Goal: Obtain resource: Download file/media

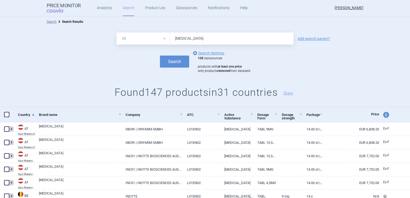
drag, startPoint x: 208, startPoint y: 39, endPoint x: 147, endPoint y: 41, distance: 60.4
click at [147, 41] on div "All Brand Name ATC Company Active Substance Country Newer than [MEDICAL_DATA]" at bounding box center [204, 38] width 177 height 12
click at [186, 38] on input "text" at bounding box center [231, 38] width 124 height 12
type input "Burosumab"
click at [169, 62] on button "Search" at bounding box center [174, 62] width 29 height 12
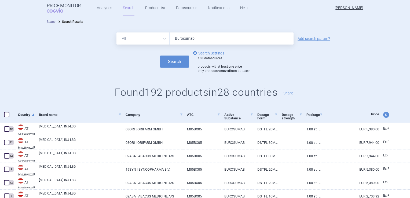
click at [7, 115] on span at bounding box center [6, 114] width 5 height 5
checkbox input "true"
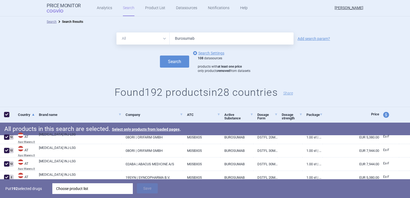
click at [98, 191] on div "Choose product list" at bounding box center [92, 188] width 73 height 11
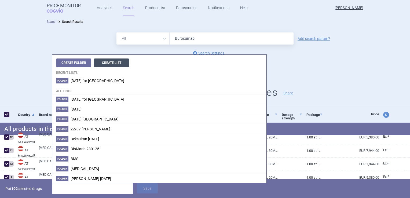
click at [116, 62] on button "Create List" at bounding box center [111, 62] width 35 height 9
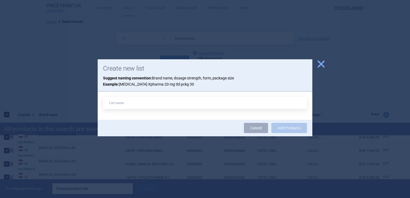
click at [124, 106] on input "text" at bounding box center [205, 103] width 204 height 12
drag, startPoint x: 149, startPoint y: 104, endPoint x: 128, endPoint y: 102, distance: 21.2
click at [128, 102] on input "Burosumab 11032025" at bounding box center [205, 103] width 204 height 12
type input "Burosumab 15092025"
click at [292, 124] on button "Add Products" at bounding box center [289, 128] width 36 height 10
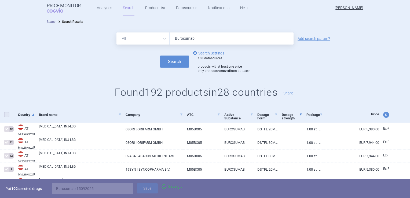
checkbox input "false"
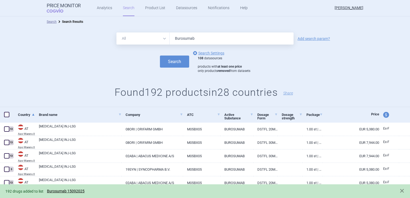
click at [69, 193] on span "192 drugs added to list Burosumab 15092025" at bounding box center [46, 191] width 82 height 4
click at [70, 190] on link "Burosumab 15092025" at bounding box center [66, 191] width 38 height 5
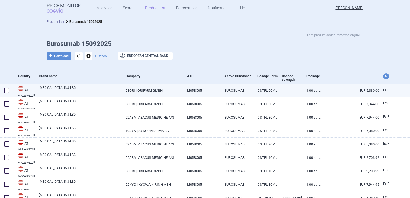
click at [6, 90] on span at bounding box center [6, 90] width 5 height 5
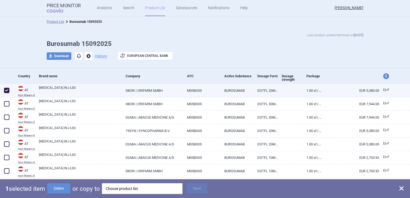
click at [6, 90] on span at bounding box center [6, 90] width 5 height 5
checkbox input "false"
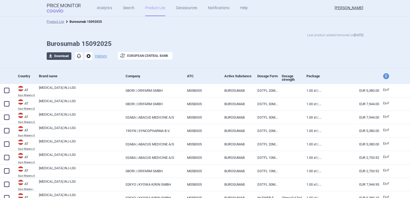
click at [53, 55] on button "download Download" at bounding box center [59, 56] width 25 height 8
select select "EUR"
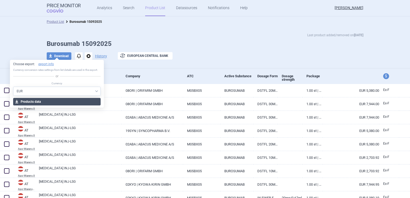
click at [31, 103] on button "download Products data" at bounding box center [57, 102] width 88 height 8
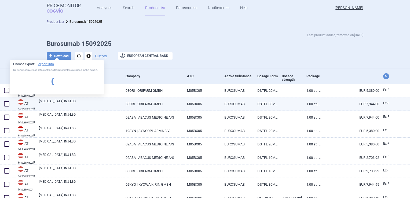
select select "EUR"
